Goal: Information Seeking & Learning: Learn about a topic

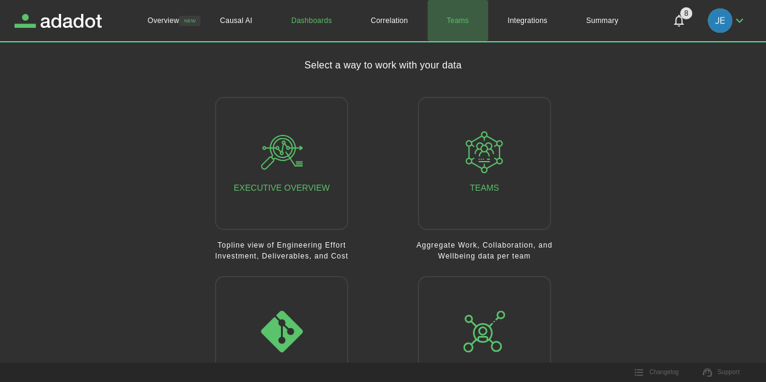
click at [454, 19] on link "Teams" at bounding box center [457, 20] width 61 height 41
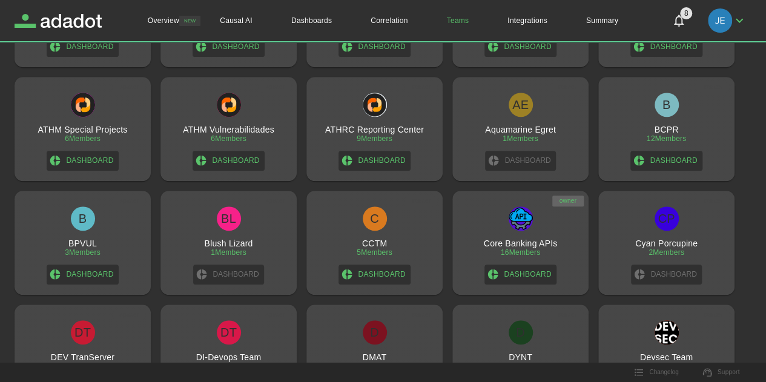
scroll to position [605, 0]
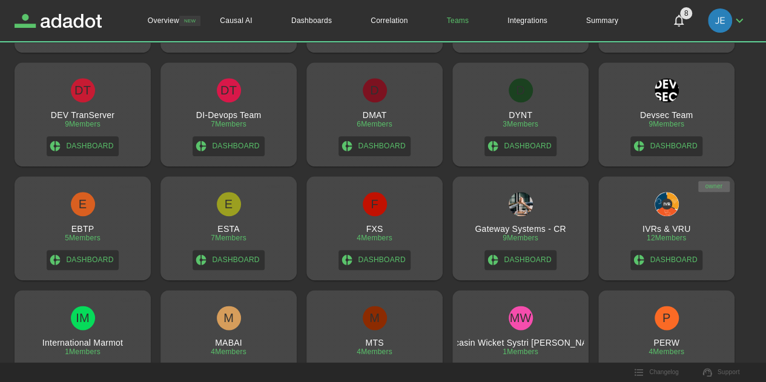
click at [652, 226] on h3 "IVRs & VRU" at bounding box center [666, 229] width 48 height 10
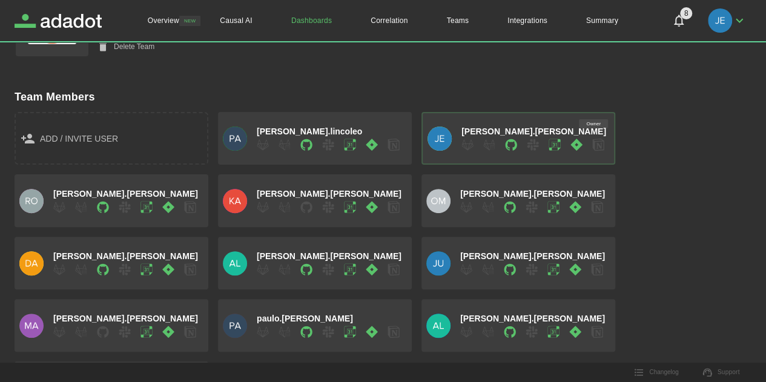
scroll to position [169, 0]
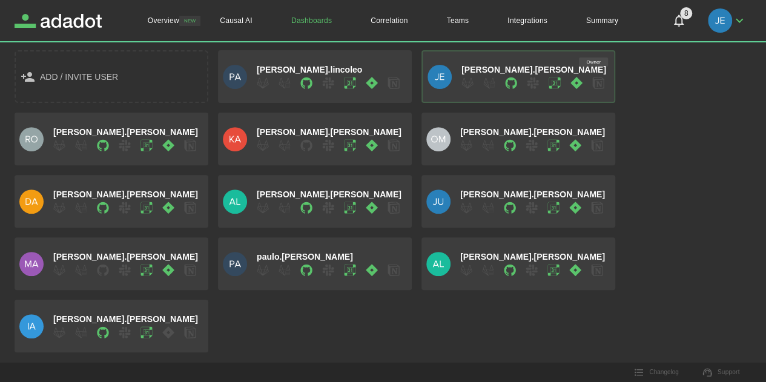
click at [688, 130] on div "add / invite user [PERSON_NAME].lincoleo Owner [PERSON_NAME].[PERSON_NAME].[PER…" at bounding box center [378, 197] width 746 height 312
click at [578, 85] on icon "button" at bounding box center [576, 83] width 12 height 12
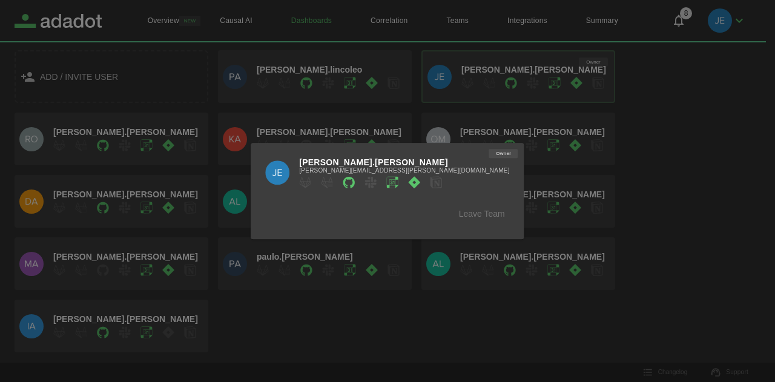
click at [643, 167] on div at bounding box center [387, 191] width 775 height 382
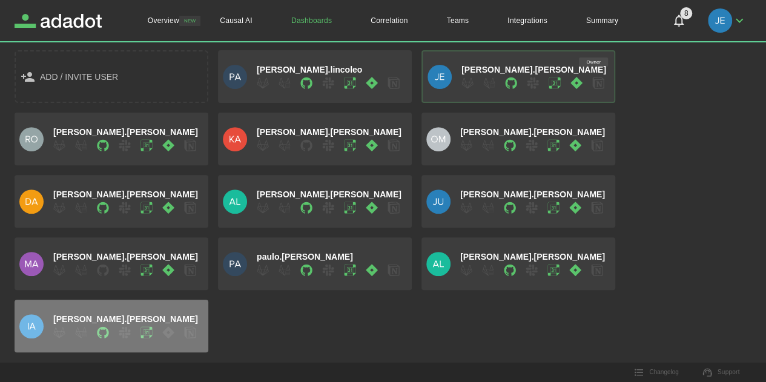
click at [169, 333] on icon "button" at bounding box center [168, 332] width 12 height 12
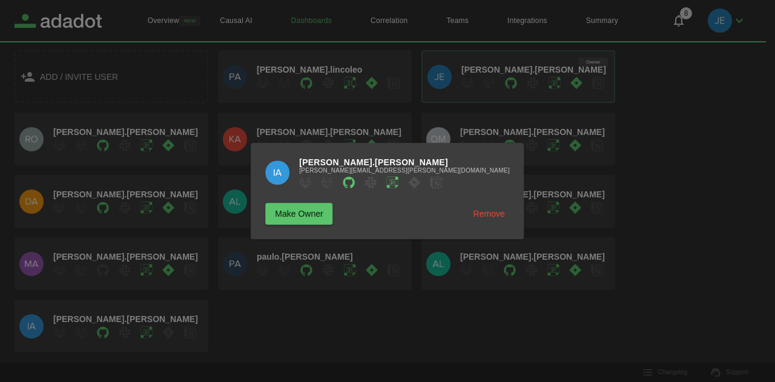
click at [420, 180] on icon at bounding box center [415, 182] width 12 height 12
click at [692, 183] on div at bounding box center [387, 191] width 775 height 382
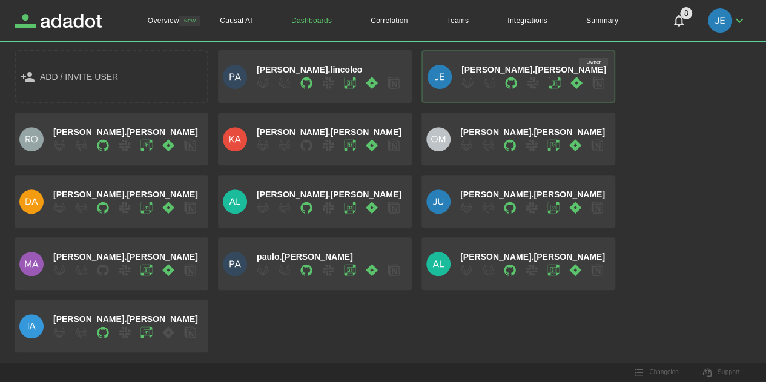
click at [310, 149] on icon "button" at bounding box center [306, 146] width 12 height 12
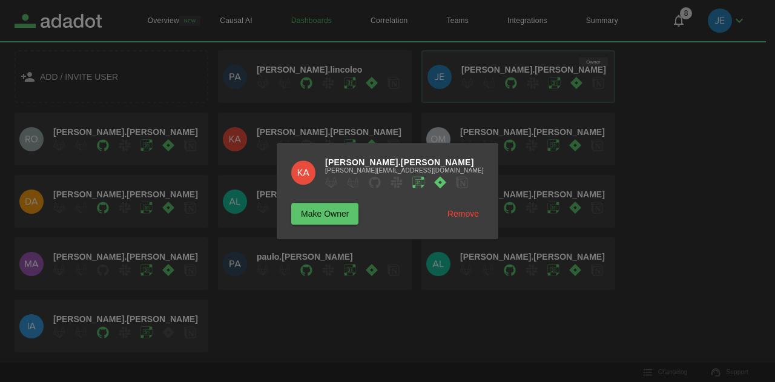
click at [409, 308] on div at bounding box center [387, 191] width 775 height 382
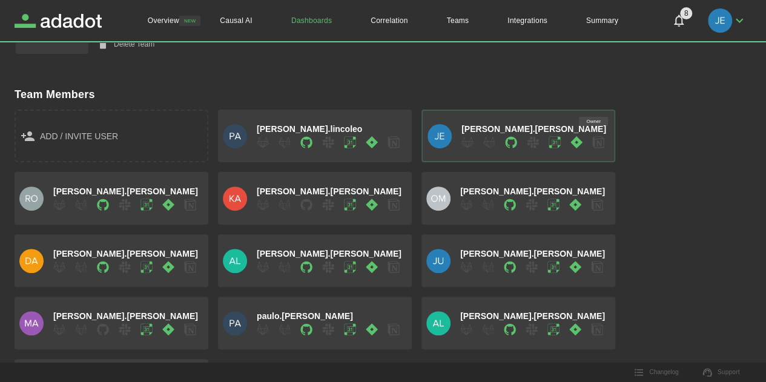
scroll to position [0, 0]
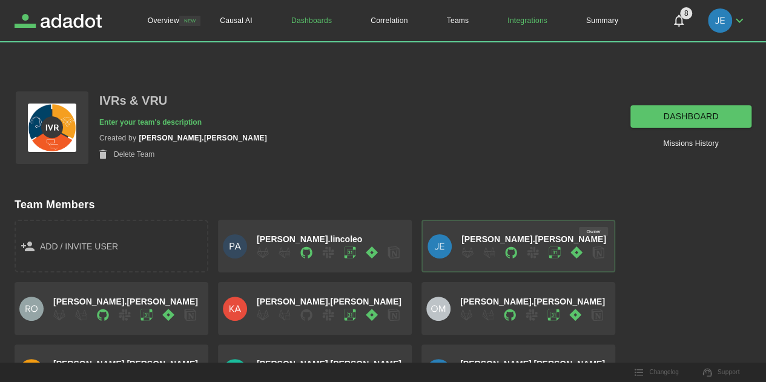
click at [524, 19] on link "Integrations" at bounding box center [527, 20] width 79 height 41
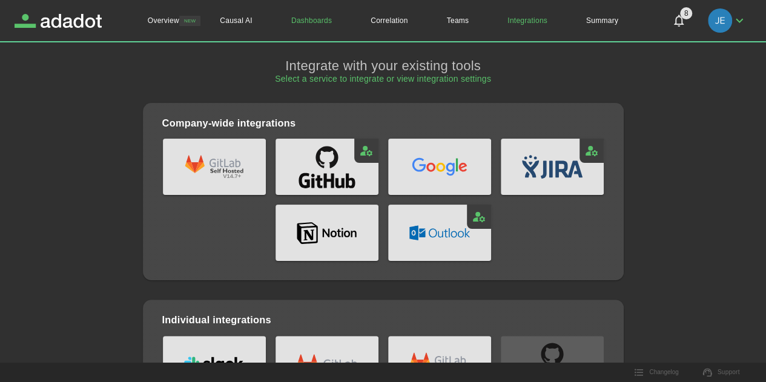
click at [294, 25] on link "Dashboards" at bounding box center [311, 20] width 79 height 41
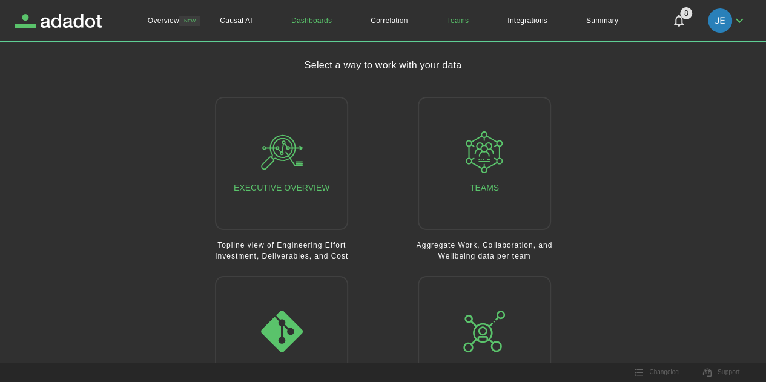
click at [454, 19] on link "Teams" at bounding box center [457, 20] width 61 height 41
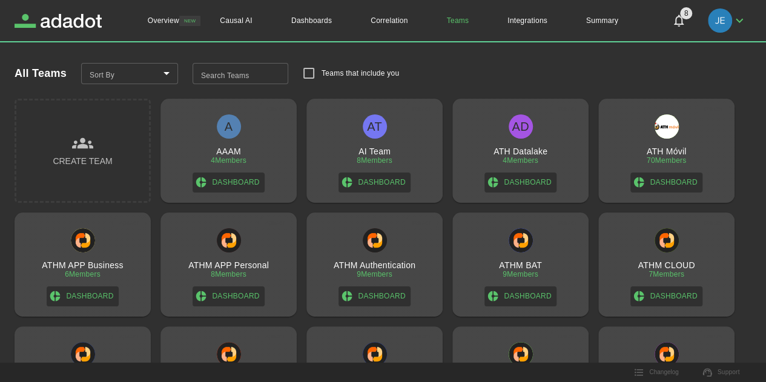
scroll to position [182, 0]
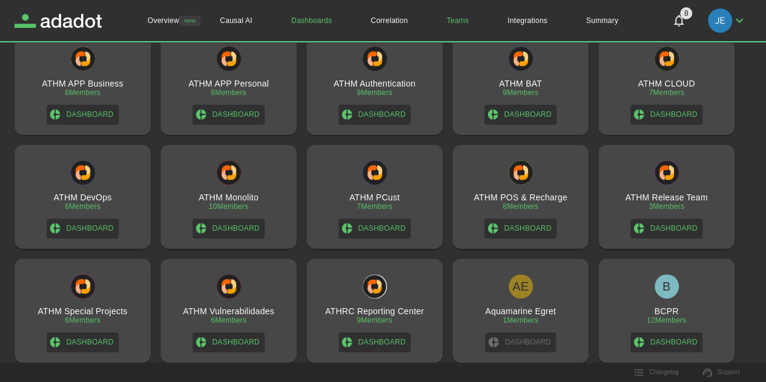
click at [289, 22] on link "Dashboards" at bounding box center [311, 20] width 79 height 41
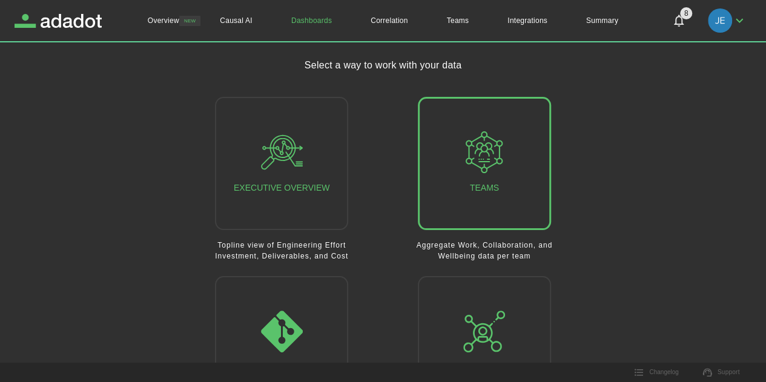
click at [481, 177] on div "Teams" at bounding box center [484, 163] width 42 height 64
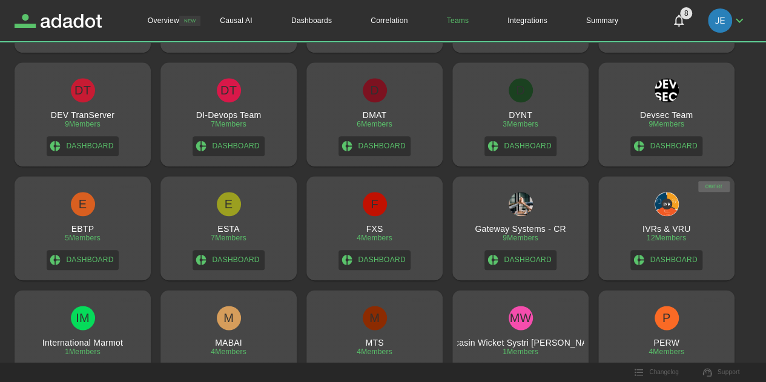
click at [622, 223] on div "IVRs & VRU 12 Members Dashboard" at bounding box center [666, 231] width 127 height 78
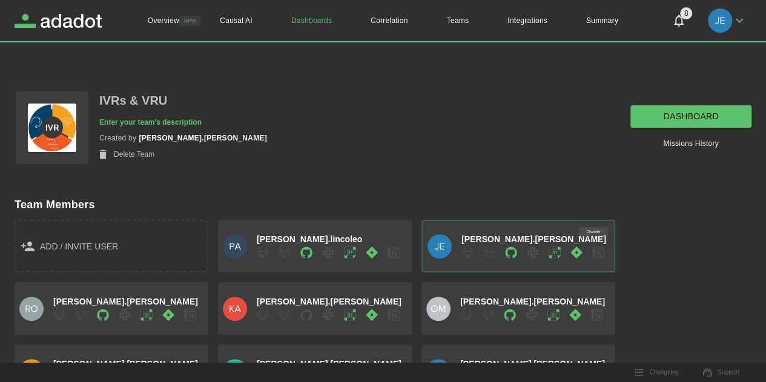
click at [652, 127] on link "dashboard" at bounding box center [690, 116] width 121 height 22
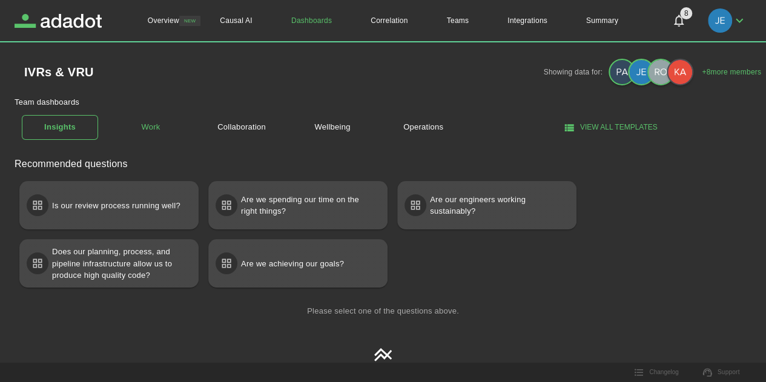
click at [146, 131] on link "Work" at bounding box center [151, 127] width 76 height 21
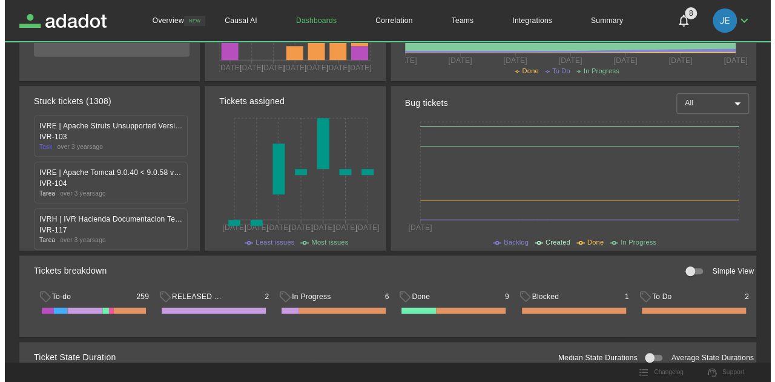
scroll to position [121, 0]
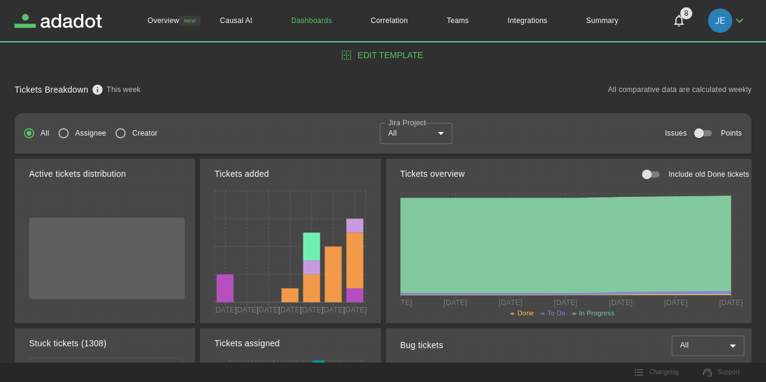
click at [410, 143] on body "Overview NEW Causal AI Dashboards Correlation Teams Integrations Summary 8 8 Ov…" at bounding box center [383, 70] width 766 height 382
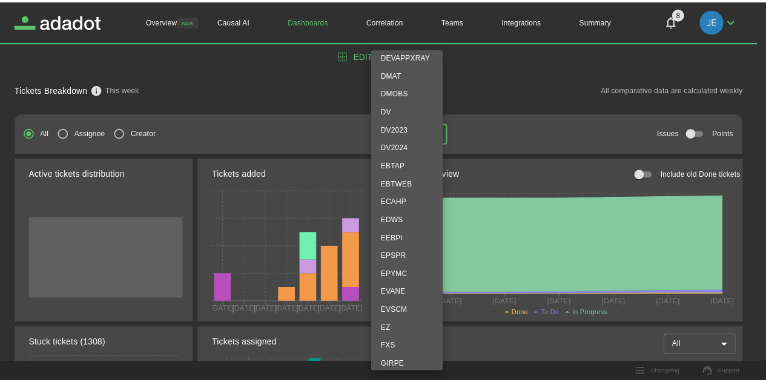
scroll to position [1513, 0]
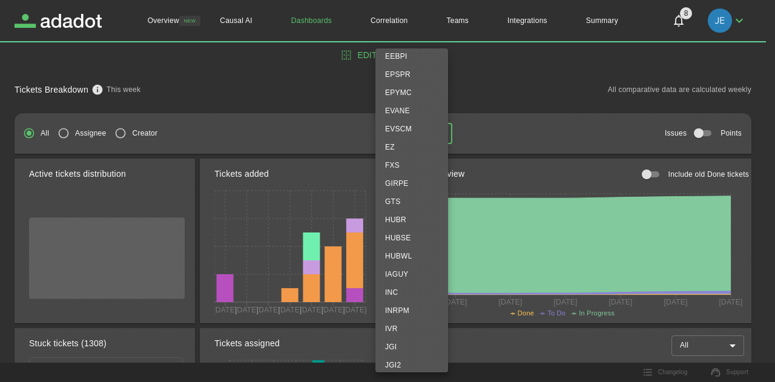
drag, startPoint x: 415, startPoint y: 325, endPoint x: 388, endPoint y: 186, distance: 141.3
click at [415, 325] on li "IVR" at bounding box center [411, 329] width 73 height 18
type input "***"
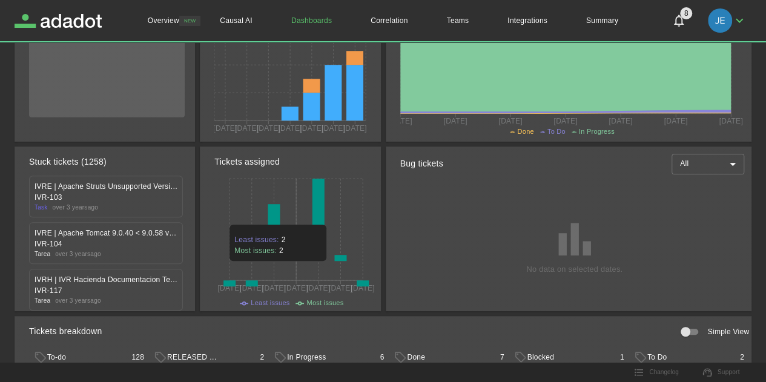
scroll to position [424, 0]
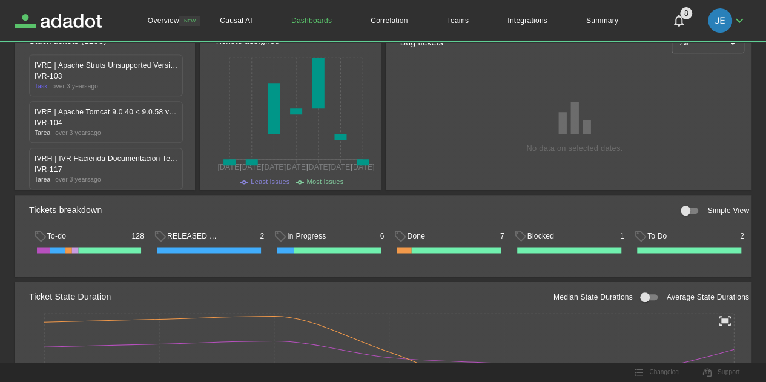
click at [743, 268] on div "To-do 128 RELEASED DONE 2 In Progress 6 Done 7 Blocked 1 To Do 2" at bounding box center [389, 246] width 720 height 45
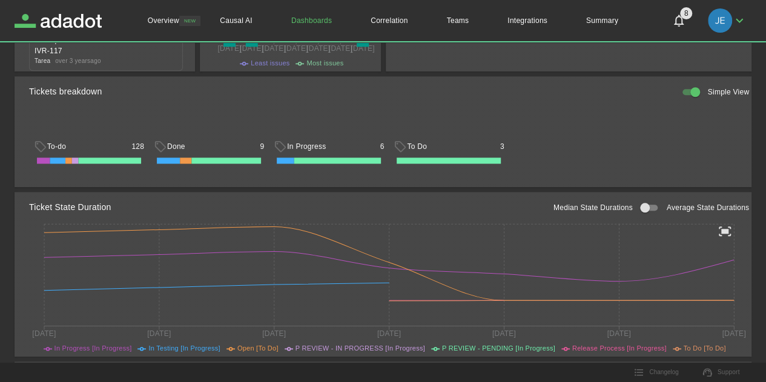
scroll to position [475, 0]
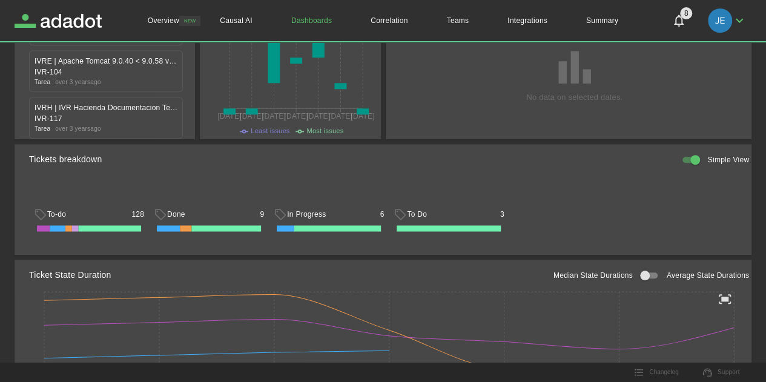
click at [726, 228] on div "To-do 128 Done 9 In Progress 6 To Do 3" at bounding box center [389, 206] width 720 height 67
click at [723, 157] on p "Simple View" at bounding box center [728, 159] width 42 height 11
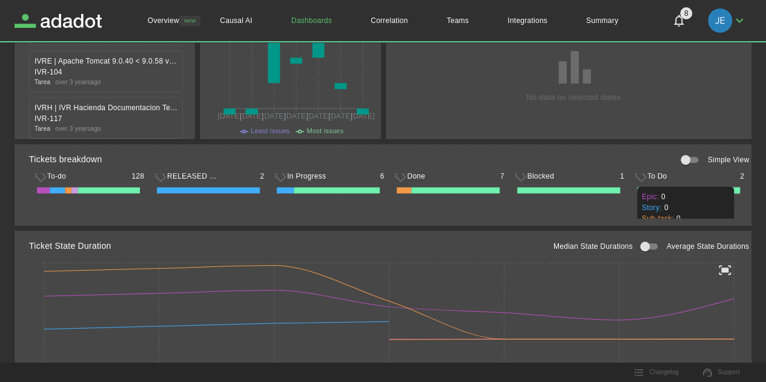
scroll to position [0, 0]
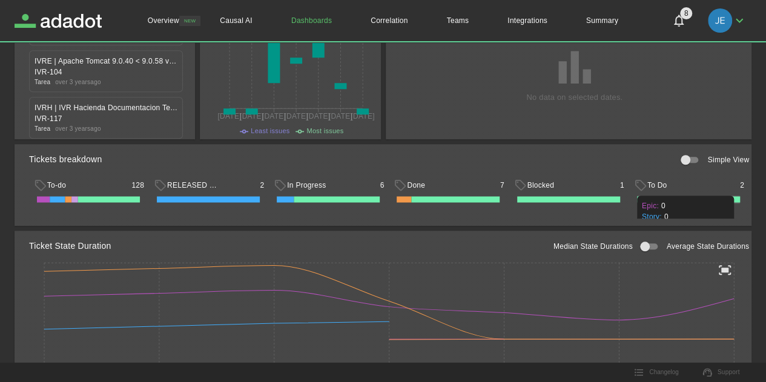
click at [507, 221] on div "Ticket State Duration Median State Durations Average State Durations [DATE] Sep…" at bounding box center [380, 308] width 741 height 174
click at [479, 150] on div "Tickets breakdown Simple View" at bounding box center [389, 159] width 720 height 27
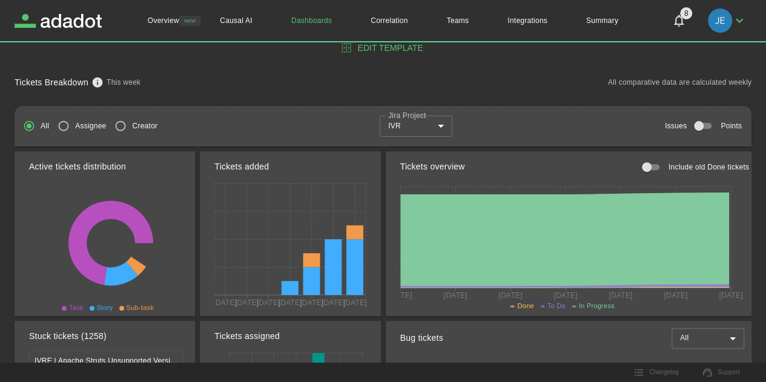
scroll to position [27, 0]
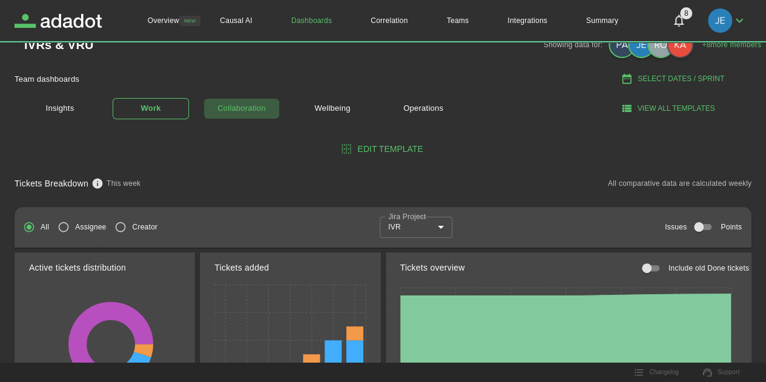
click at [272, 105] on link "Collaboration" at bounding box center [241, 108] width 76 height 21
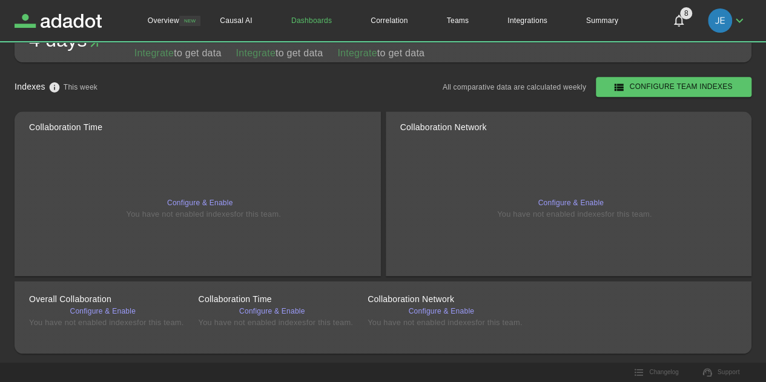
scroll to position [783, 0]
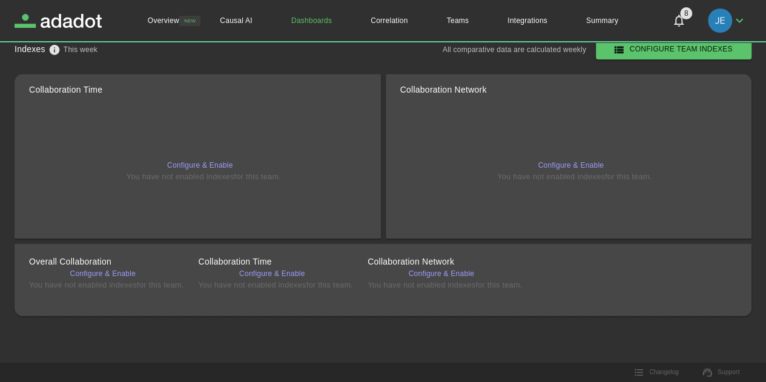
click at [420, 23] on span "Integrate to get data" at bounding box center [380, 12] width 87 height 21
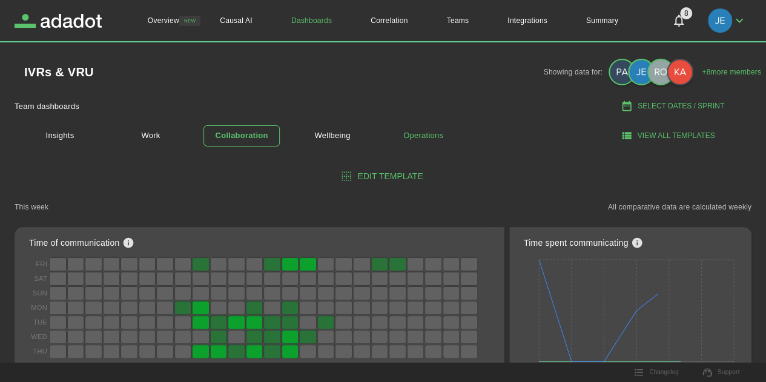
click at [442, 134] on link "Operations" at bounding box center [423, 135] width 76 height 21
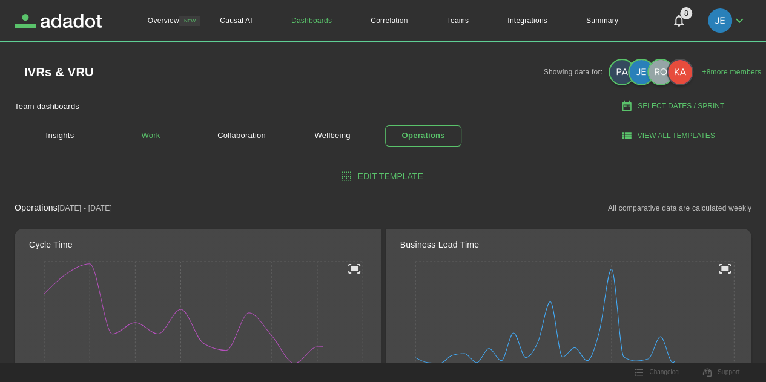
click at [159, 137] on link "Work" at bounding box center [151, 135] width 76 height 21
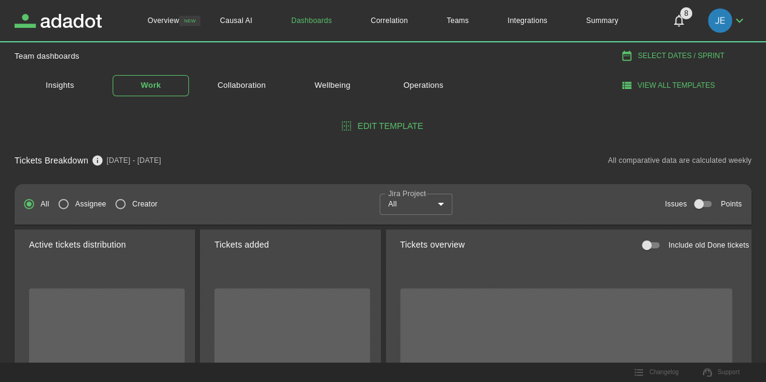
scroll to position [121, 0]
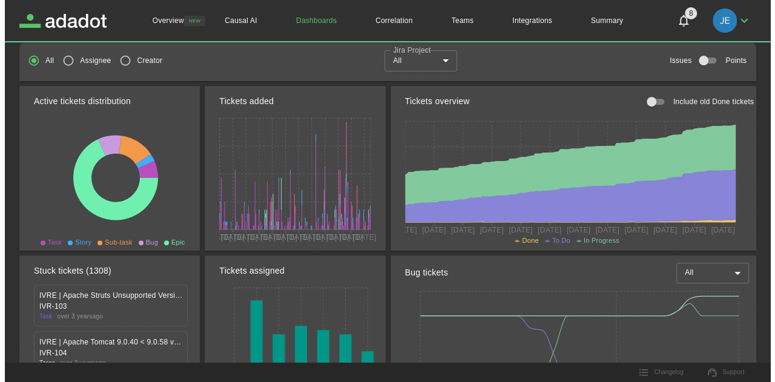
scroll to position [61, 0]
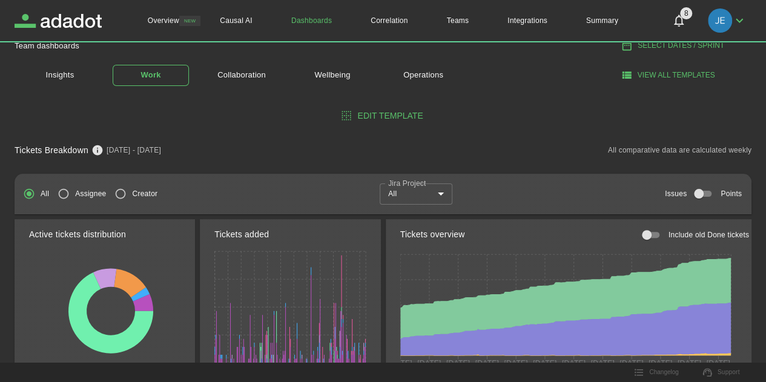
click at [423, 205] on div "Jira Project All *** Jira Project" at bounding box center [416, 194] width 82 height 30
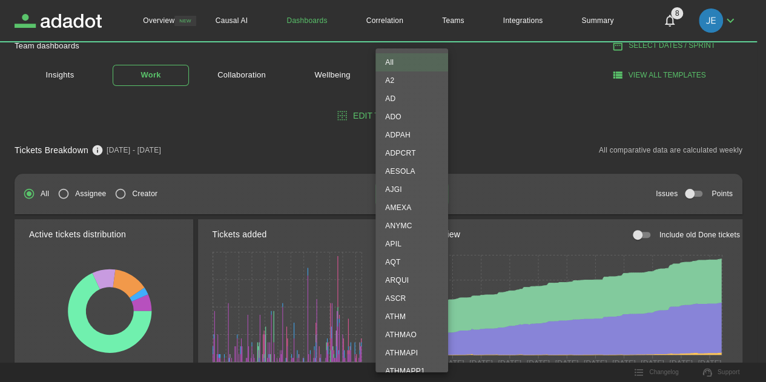
click at [429, 199] on body "Overview NEW Causal AI Dashboards Correlation Teams Integrations Summary 8 8 Ov…" at bounding box center [383, 130] width 766 height 382
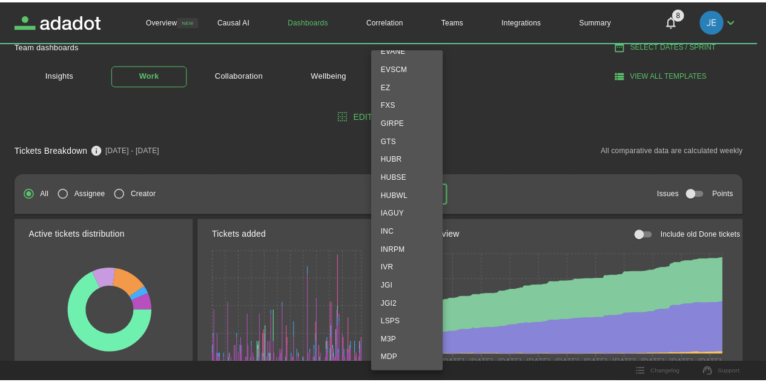
scroll to position [1617, 0]
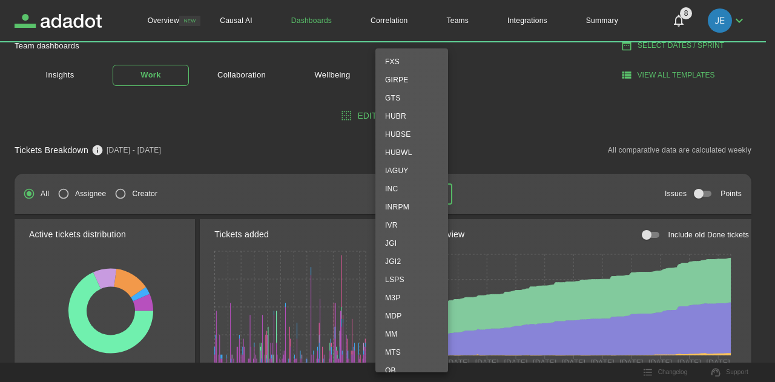
click at [403, 228] on li "IVR" at bounding box center [411, 225] width 73 height 18
type input "***"
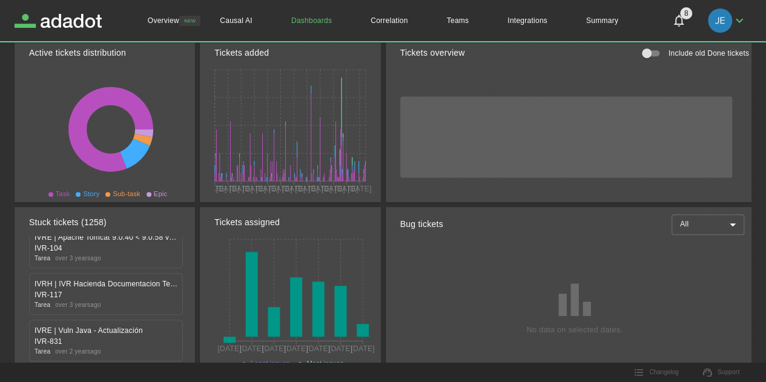
scroll to position [0, 0]
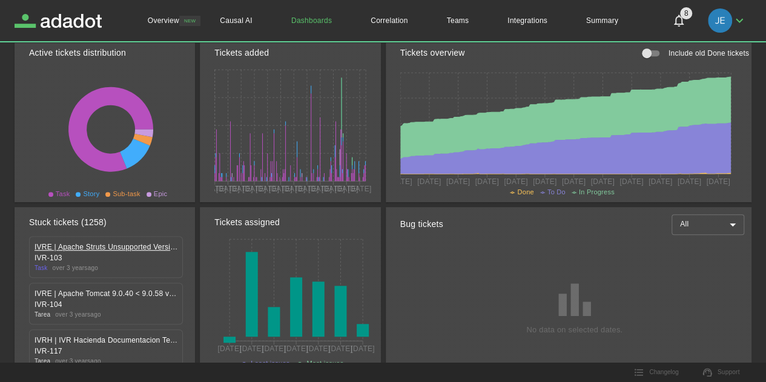
click at [109, 248] on link "IVRE | Apache Struts Unsupported Version Detection" at bounding box center [106, 247] width 143 height 11
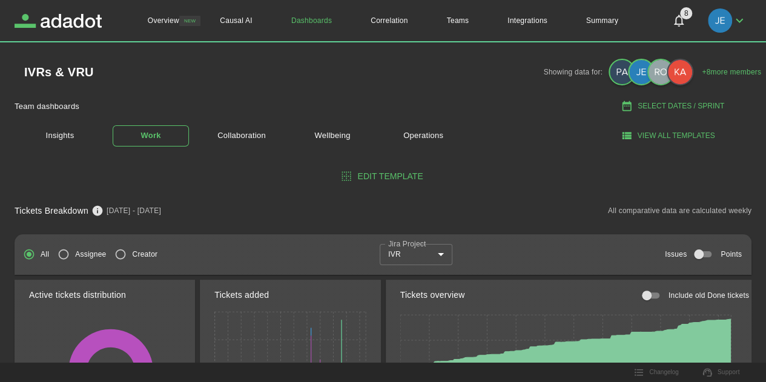
click at [304, 20] on link "Dashboards" at bounding box center [311, 20] width 79 height 41
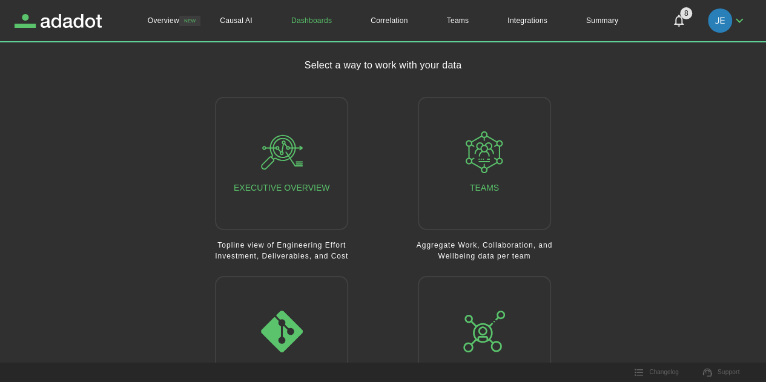
click at [154, 124] on main "Select a way to work with your data Executive Overview Topline view of Engineer…" at bounding box center [383, 256] width 737 height 397
click at [466, 24] on link "Teams" at bounding box center [457, 20] width 61 height 41
